Goal: Information Seeking & Learning: Check status

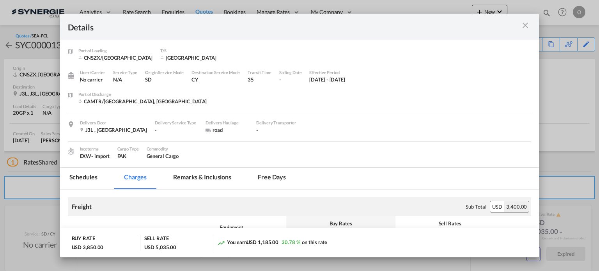
scroll to position [65, 0]
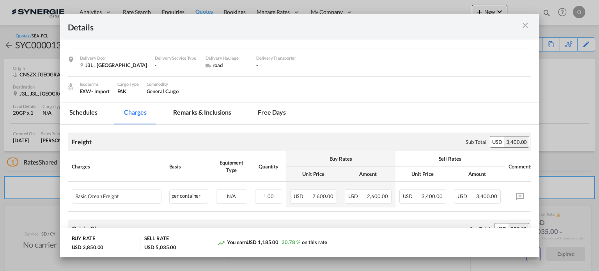
click at [523, 23] on md-icon "icon-close m-3 fg-AAA8AD cursor" at bounding box center [525, 25] width 9 height 9
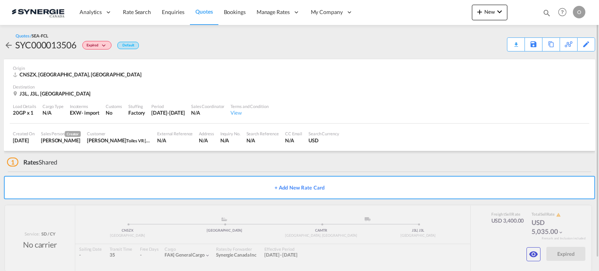
click at [543, 12] on md-icon "icon-magnify" at bounding box center [546, 13] width 9 height 9
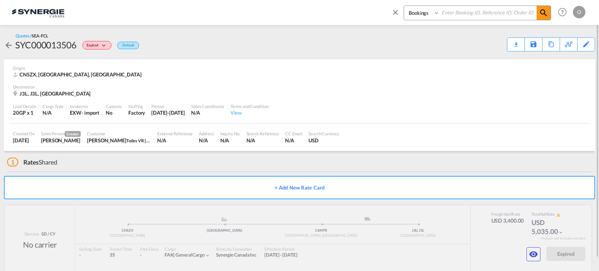
click at [425, 12] on select "Bookings Quotes Enquiries" at bounding box center [422, 13] width 37 height 14
select select "Quotes"
click at [404, 6] on select "Bookings Quotes Enquiries" at bounding box center [422, 13] width 37 height 14
click at [473, 11] on input at bounding box center [487, 13] width 97 height 14
paste input "SYC000013752"
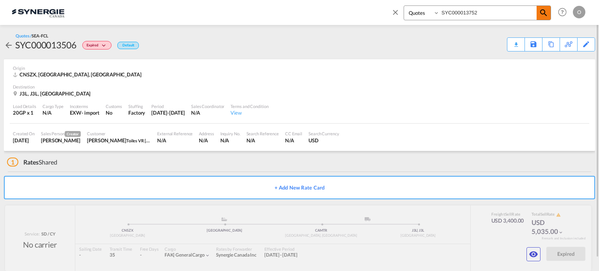
type input "SYC000013752"
click at [549, 12] on span at bounding box center [544, 13] width 14 height 14
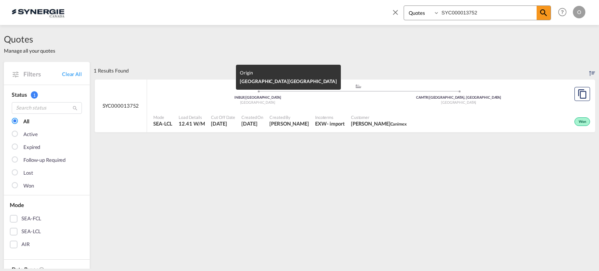
click at [315, 98] on div "INBLR | Bangalore" at bounding box center [257, 97] width 201 height 5
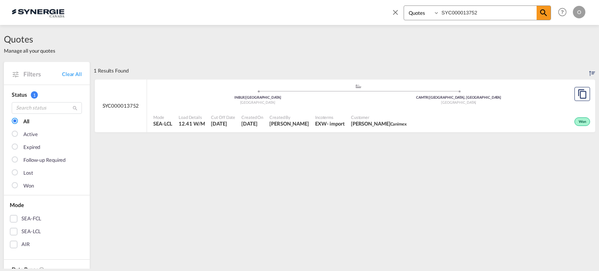
click at [485, 8] on input "SYC000013752" at bounding box center [487, 13] width 97 height 14
click at [543, 13] on md-icon "icon-magnify" at bounding box center [543, 12] width 9 height 9
click at [447, 111] on div "Won" at bounding box center [501, 120] width 182 height 19
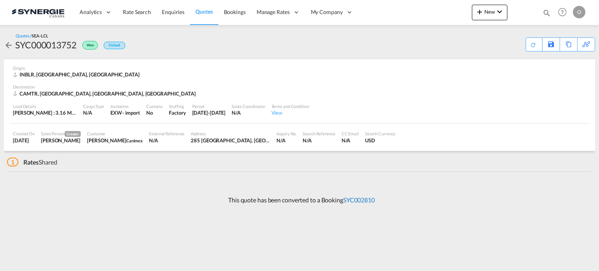
click at [365, 200] on link "SYC002810" at bounding box center [359, 199] width 32 height 7
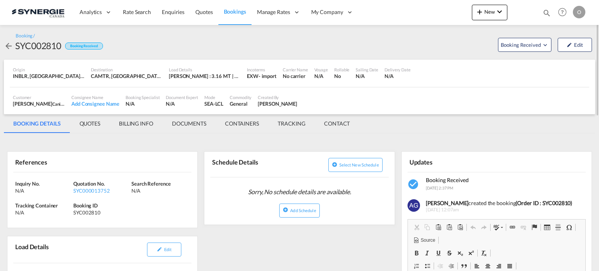
click at [96, 122] on md-tab-item "QUOTES" at bounding box center [89, 123] width 39 height 19
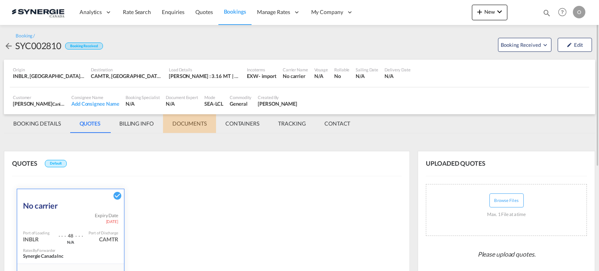
click at [190, 121] on md-tab-item "DOCUMENTS" at bounding box center [189, 123] width 53 height 19
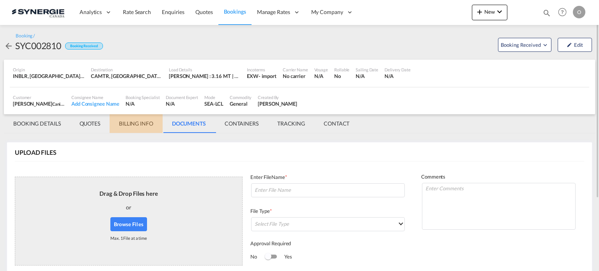
click at [143, 121] on md-tab-item "BILLING INFO" at bounding box center [136, 123] width 53 height 19
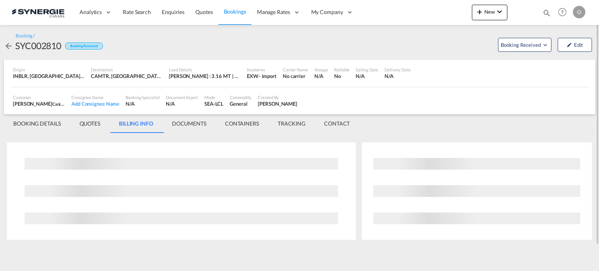
click at [100, 127] on md-tab-item "QUOTES" at bounding box center [89, 123] width 39 height 19
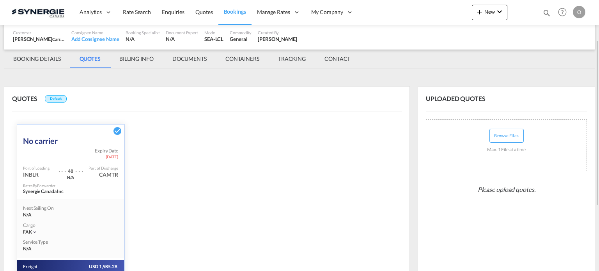
scroll to position [170, 0]
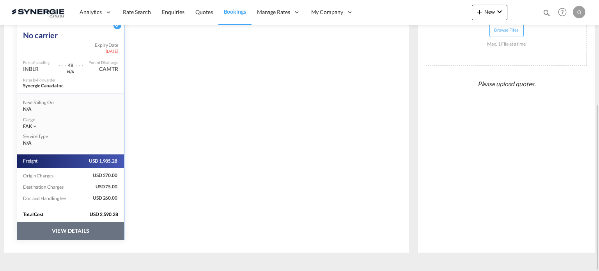
click at [87, 231] on button "VIEW DETAILS" at bounding box center [70, 231] width 107 height 18
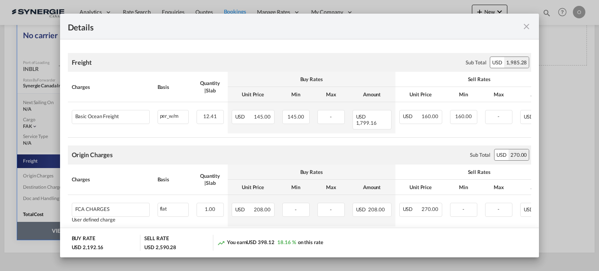
scroll to position [0, 0]
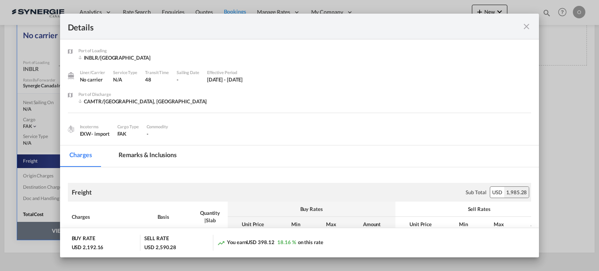
click at [165, 165] on md-tab-item "Remarks & Inclusions" at bounding box center [147, 155] width 77 height 21
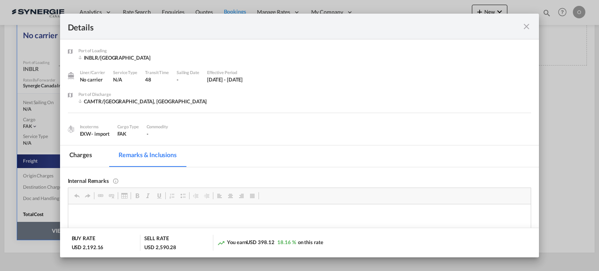
click at [163, 158] on md-tab-item "Remarks & Inclusions" at bounding box center [147, 155] width 77 height 21
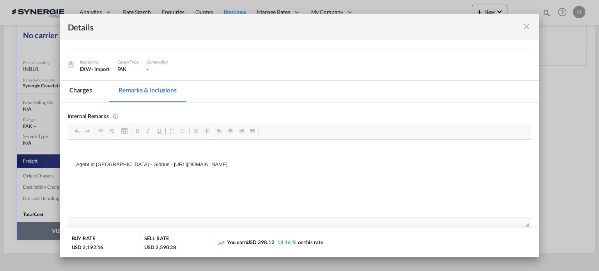
drag, startPoint x: 130, startPoint y: 163, endPoint x: 347, endPoint y: 160, distance: 217.2
drag, startPoint x: 341, startPoint y: 164, endPoint x: 133, endPoint y: 163, distance: 208.2
click at [133, 163] on p "Agent in India - Globus - https://app.frontapp.com/open/cnv_q3csojz?key=DWPMQED…" at bounding box center [299, 164] width 447 height 8
drag, startPoint x: 133, startPoint y: 163, endPoint x: 138, endPoint y: 167, distance: 6.7
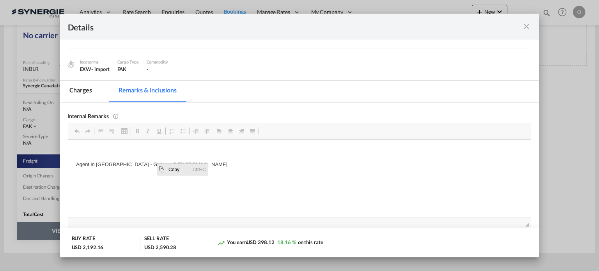
click at [172, 172] on span "Copy" at bounding box center [179, 169] width 24 height 11
copy p "https://app.frontapp.com/open/cnv_q3csojz?key=DWPMQED7Cb3Juu2BJzf_-m0NzwZpknJg"
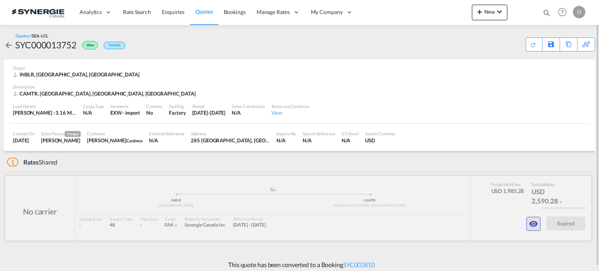
click at [537, 220] on md-icon "icon-eye" at bounding box center [533, 223] width 9 height 9
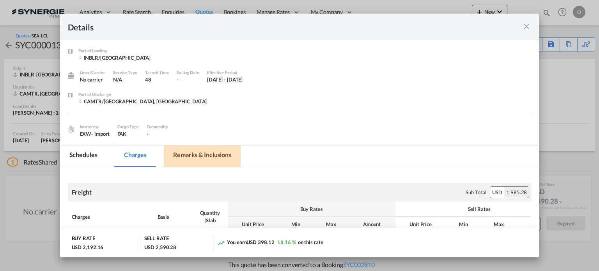
click at [226, 154] on md-tab-item "Remarks & Inclusions" at bounding box center [202, 155] width 77 height 21
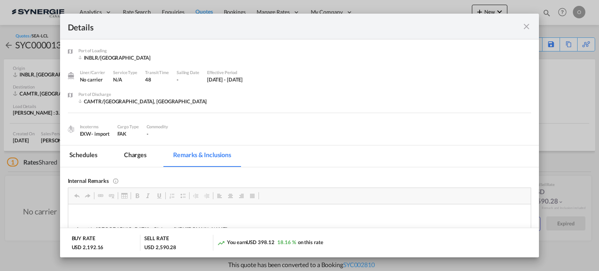
scroll to position [65, 0]
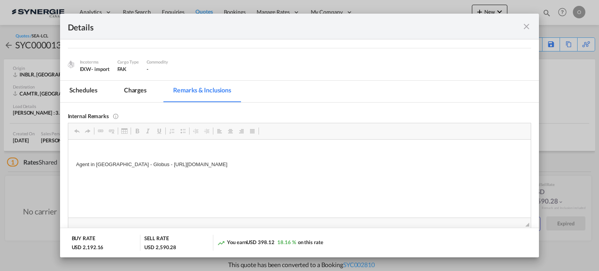
click at [526, 25] on md-icon "icon-close fg-AAA8AD m-0 cursor" at bounding box center [526, 26] width 9 height 9
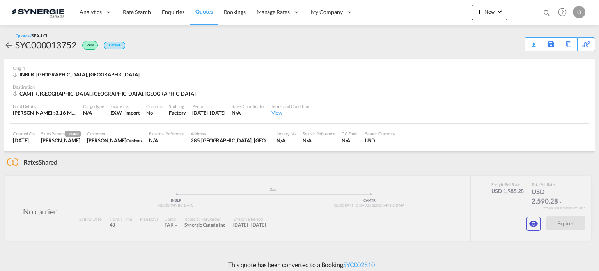
scroll to position [35, 0]
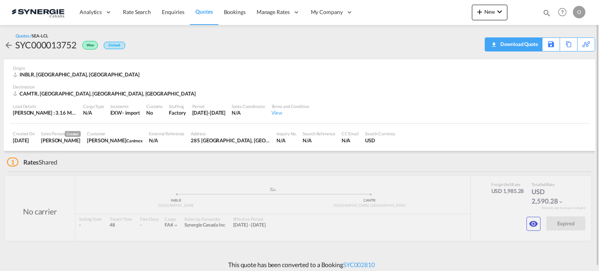
click at [527, 49] on div "Download Quote" at bounding box center [518, 44] width 40 height 12
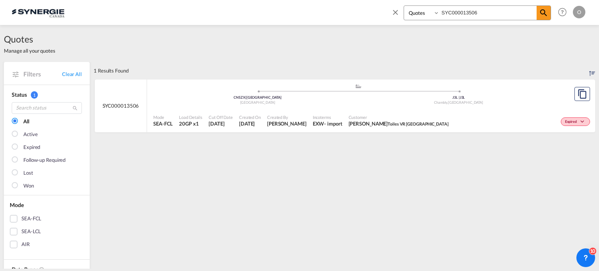
select select "Quotes"
click at [459, 12] on input "SYC000013506" at bounding box center [487, 13] width 97 height 14
paste input "22"
click at [547, 16] on md-icon "icon-magnify" at bounding box center [543, 12] width 9 height 9
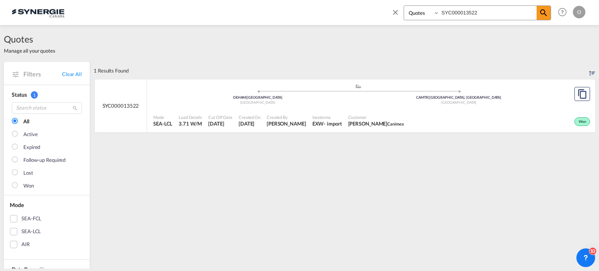
click at [459, 111] on div "Won" at bounding box center [499, 120] width 185 height 19
click at [514, 11] on input "SYC000013522" at bounding box center [487, 13] width 97 height 14
drag, startPoint x: 514, startPoint y: 11, endPoint x: 489, endPoint y: 11, distance: 25.4
click at [489, 11] on input "SYC000013522" at bounding box center [487, 13] width 97 height 14
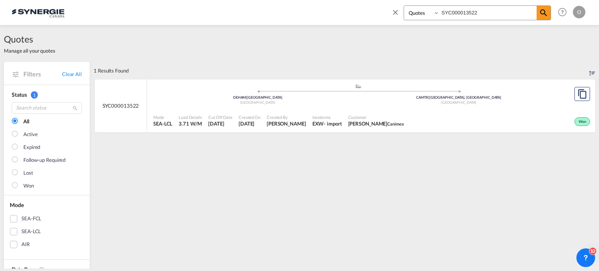
click at [489, 11] on input "SYC000013522" at bounding box center [487, 13] width 97 height 14
paste input "675"
type input "SYC000013675"
click at [542, 12] on md-icon "icon-magnify" at bounding box center [543, 12] width 9 height 9
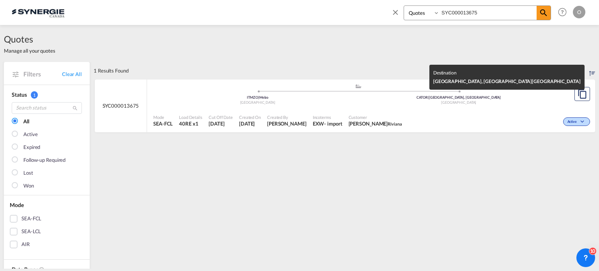
click at [493, 98] on div "CATOR | Toronto, ON" at bounding box center [458, 97] width 201 height 5
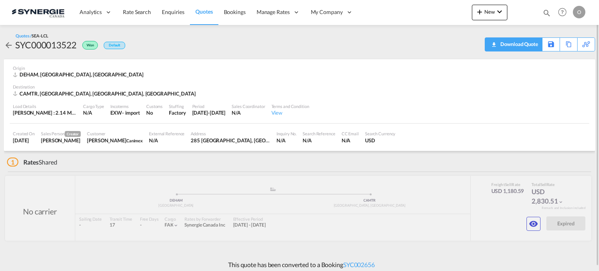
click at [523, 43] on div "Download Quote" at bounding box center [518, 44] width 40 height 12
click at [537, 218] on button "button" at bounding box center [533, 224] width 14 height 14
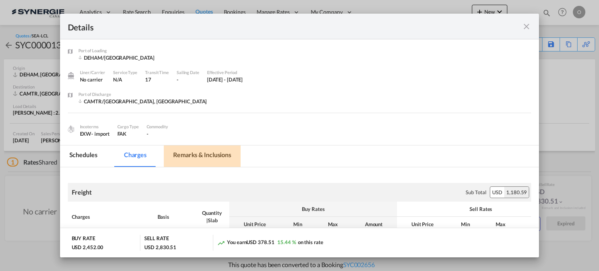
click at [179, 159] on md-tab-item "Remarks & Inclusions" at bounding box center [202, 155] width 77 height 21
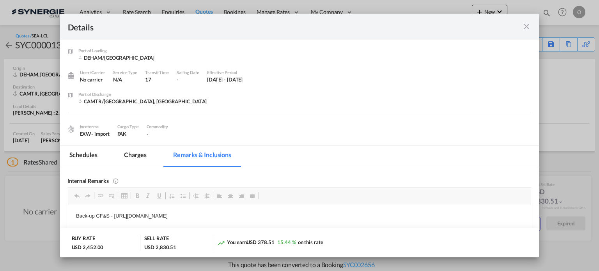
click at [129, 158] on md-tab-item "Charges" at bounding box center [135, 155] width 41 height 21
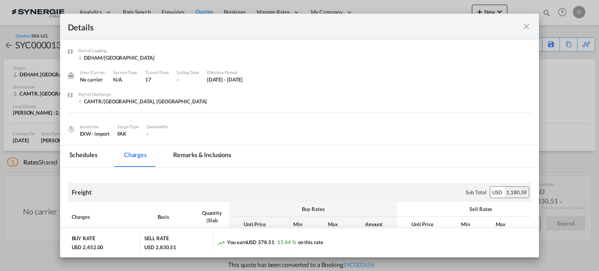
click at [185, 156] on md-tab-item "Remarks & Inclusions" at bounding box center [202, 155] width 77 height 21
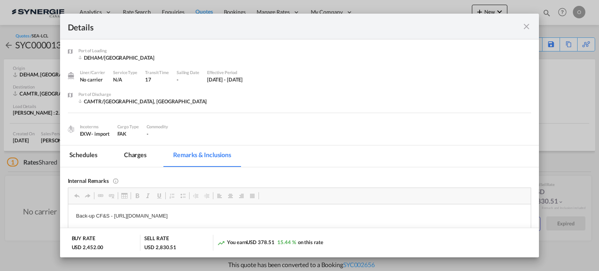
drag, startPoint x: 114, startPoint y: 216, endPoint x: 199, endPoint y: 218, distance: 85.0
drag, startPoint x: 316, startPoint y: 216, endPoint x: 115, endPoint y: 220, distance: 201.2
click at [115, 220] on p "Back-up CF&S - [URL][DOMAIN_NAME]" at bounding box center [299, 216] width 447 height 8
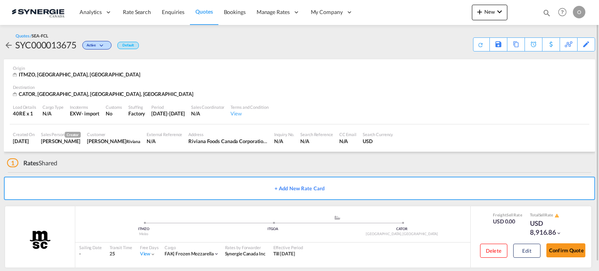
scroll to position [9, 0]
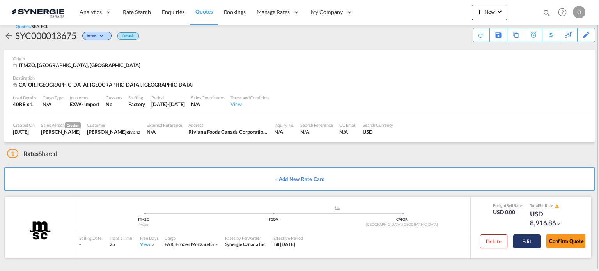
click at [533, 243] on button "Edit" at bounding box center [526, 241] width 27 height 14
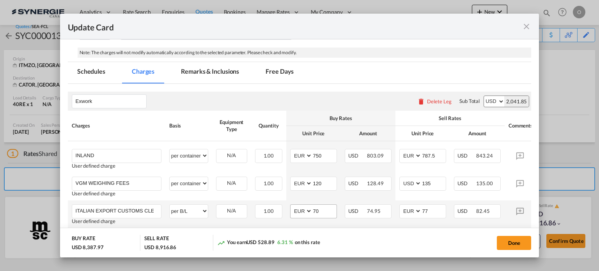
scroll to position [65, 0]
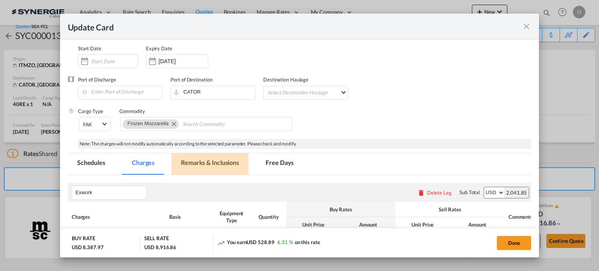
click at [237, 161] on md-tab-item "Remarks & Inclusions" at bounding box center [210, 163] width 77 height 21
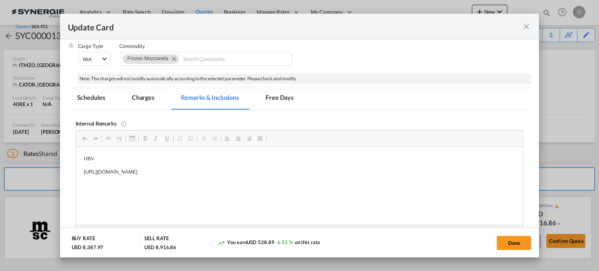
scroll to position [0, 0]
drag, startPoint x: 79, startPoint y: 173, endPoint x: 290, endPoint y: 172, distance: 211.0
click at [313, 188] on span "Copy" at bounding box center [312, 189] width 24 height 11
copy p "https://app.frontapp.com/open/msg_1gry25u7?key=7YJYkBbotxGv4stEWcCkKcmb2ffZBwvz"
